Goal: Task Accomplishment & Management: Use online tool/utility

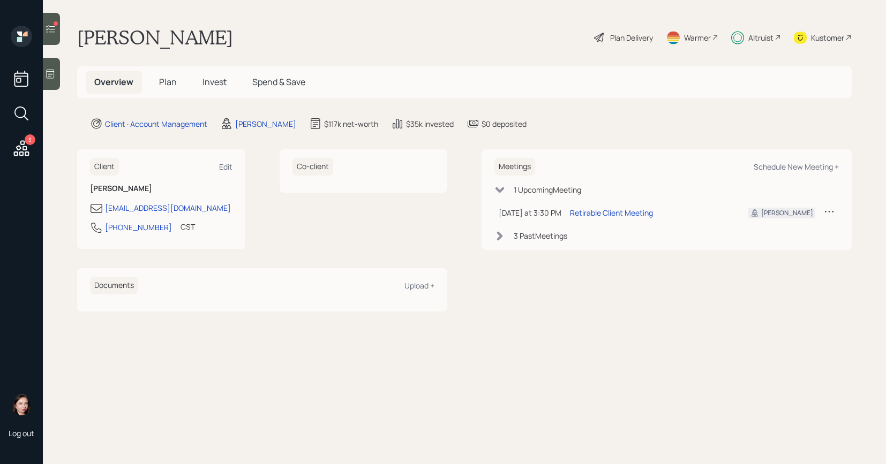
click at [335, 4] on main "[PERSON_NAME] Plan Delivery Warmer Altruist Kustomer Overview Plan Invest Spend…" at bounding box center [464, 232] width 843 height 464
click at [15, 154] on icon at bounding box center [21, 148] width 19 height 19
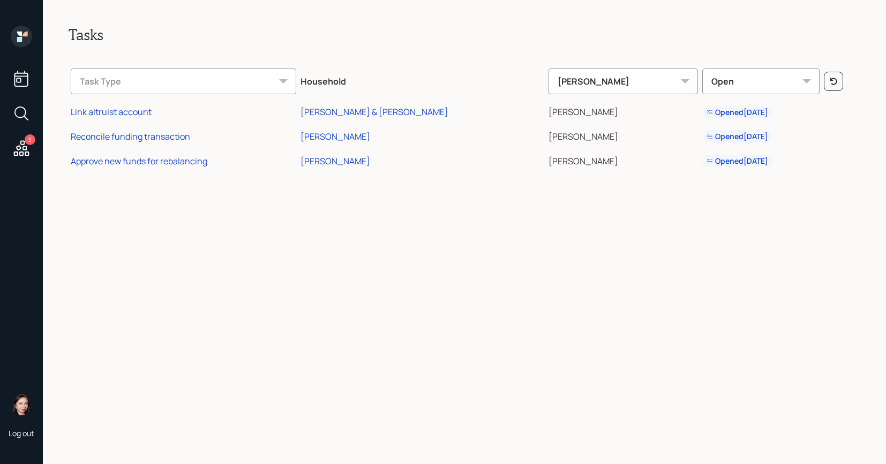
click at [20, 152] on icon at bounding box center [22, 148] width 16 height 16
click at [145, 159] on div "Approve new funds for rebalancing" at bounding box center [139, 161] width 137 height 12
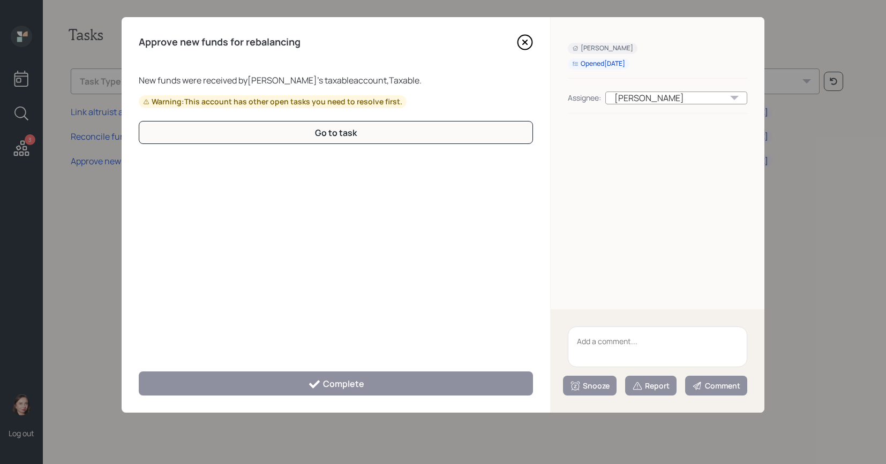
click at [521, 50] on icon at bounding box center [525, 42] width 16 height 16
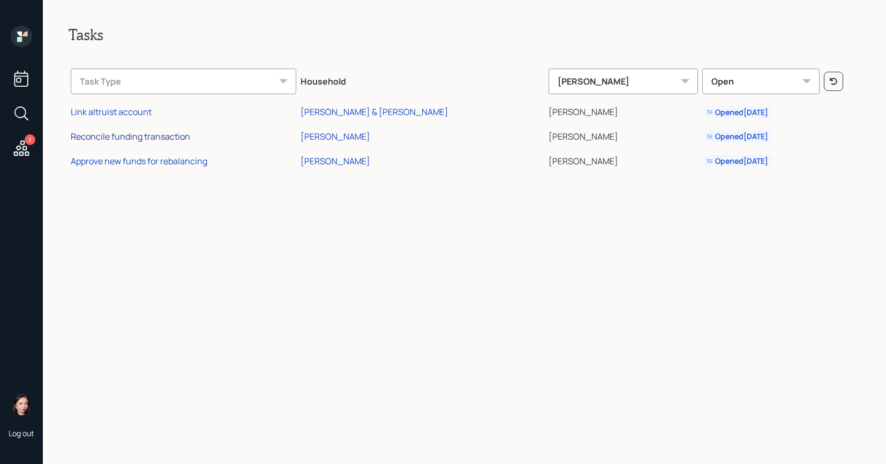
click at [161, 138] on div "Reconcile funding transaction" at bounding box center [130, 137] width 119 height 12
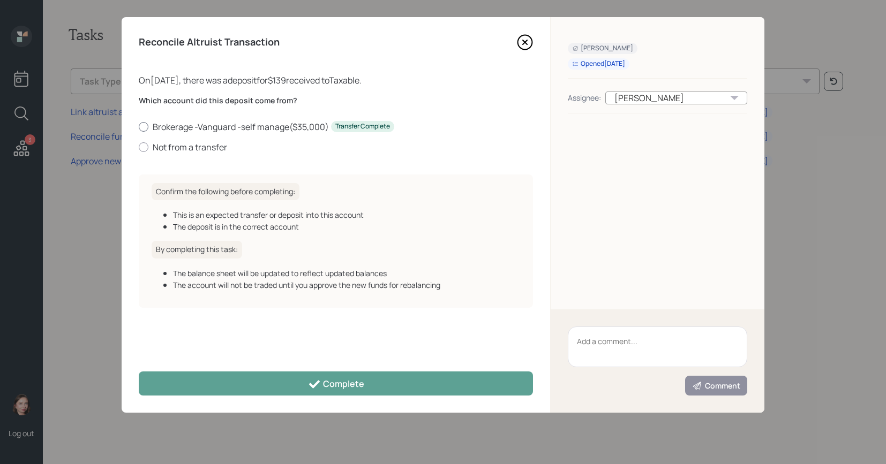
click at [146, 125] on div at bounding box center [144, 127] width 10 height 10
click at [139, 126] on input "Brokerage -Vanguard -self manage ( $35,000 ) Transfer Complete" at bounding box center [138, 126] width 1 height 1
radio input "true"
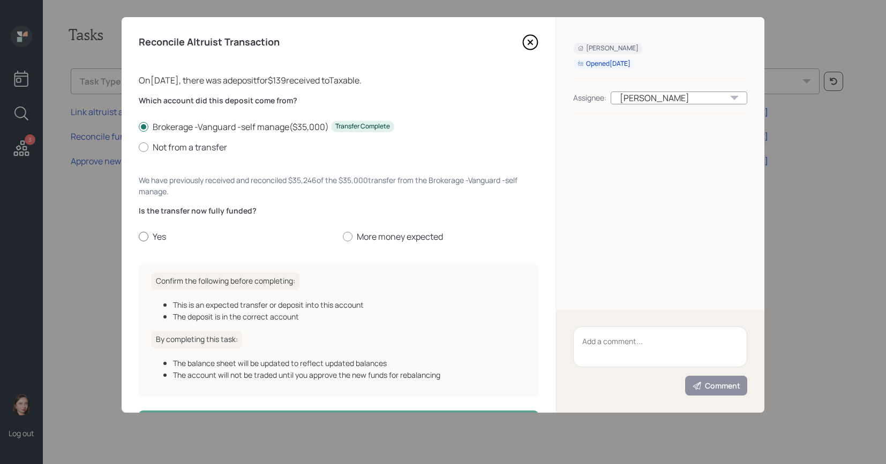
click at [141, 238] on div at bounding box center [144, 237] width 10 height 10
click at [139, 237] on input "Yes" at bounding box center [138, 237] width 1 height 1
radio input "true"
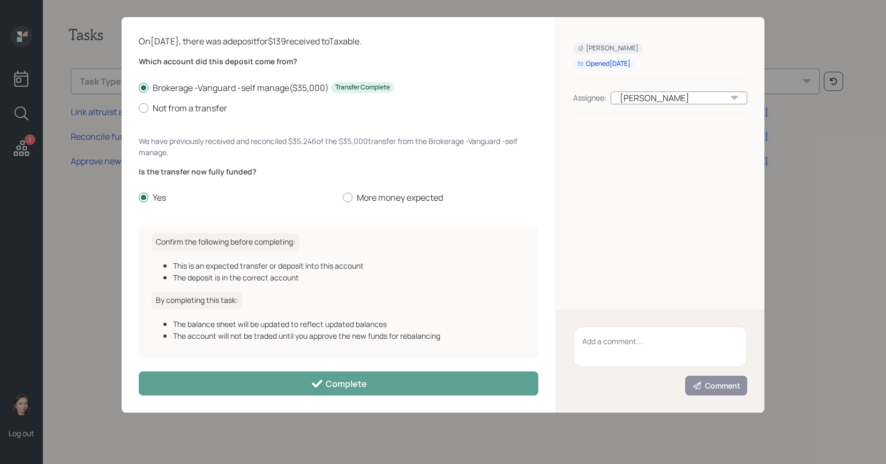
click at [348, 400] on div "Reconcile Altruist Transaction On [DATE] , there was a deposit for $139 receive…" at bounding box center [339, 215] width 434 height 396
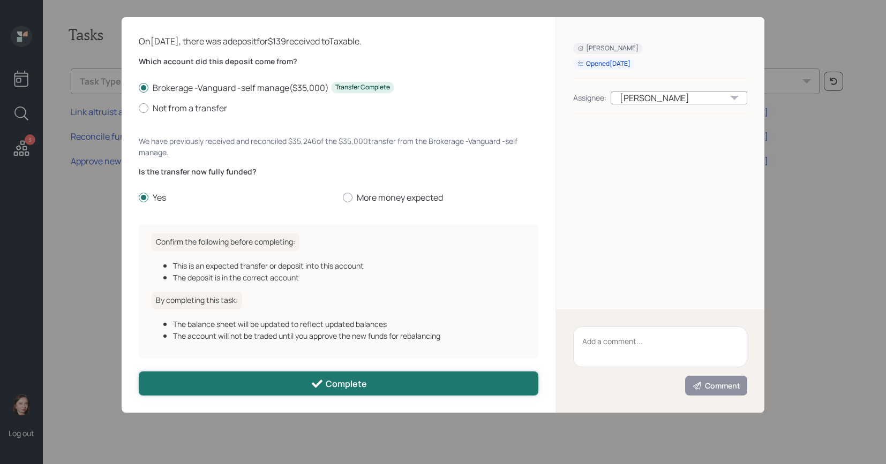
click at [356, 380] on div "Complete" at bounding box center [339, 384] width 56 height 13
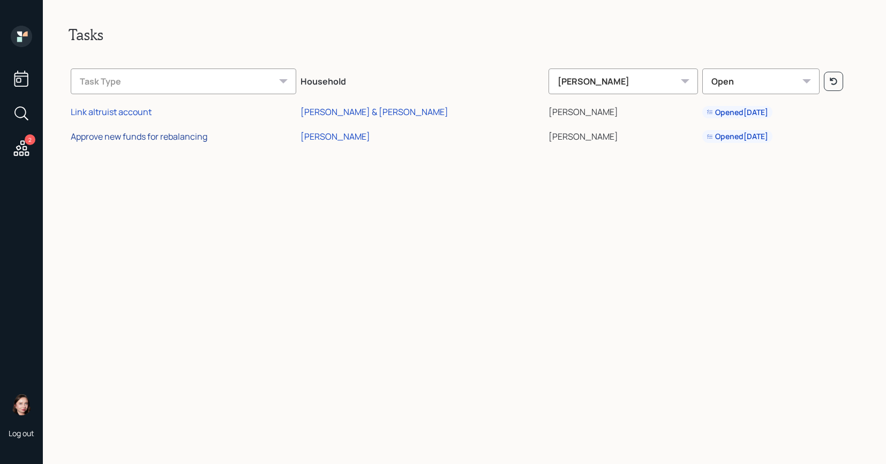
click at [161, 132] on div "Approve new funds for rebalancing" at bounding box center [139, 137] width 137 height 12
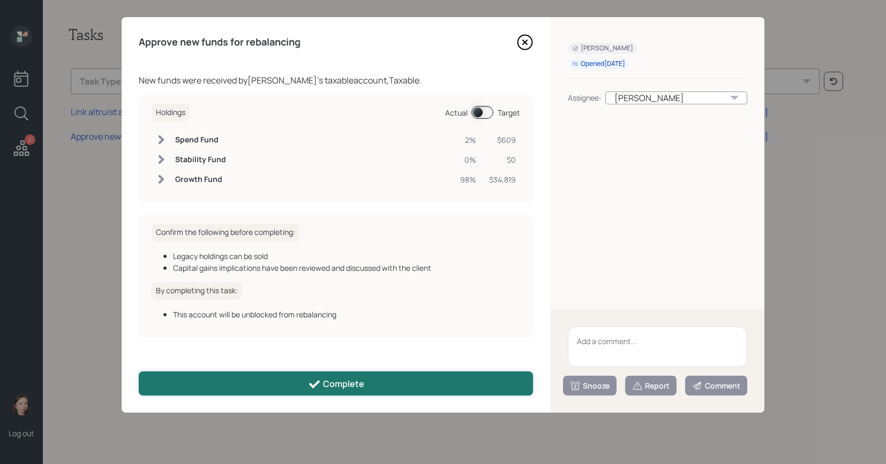
click at [381, 388] on button "Complete" at bounding box center [336, 384] width 394 height 24
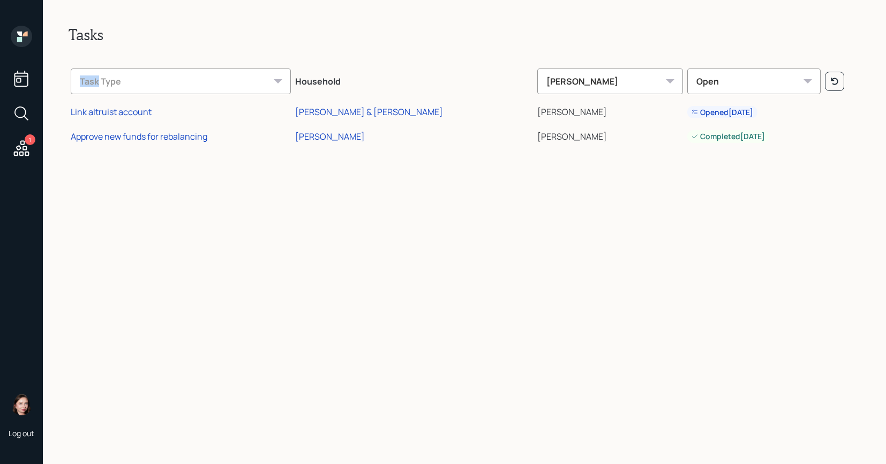
click at [382, 389] on div "Tasks Task Type Household Aleksandra Szegda Open Link altruist account Aleksand…" at bounding box center [464, 232] width 843 height 464
